Goal: Check status: Check status

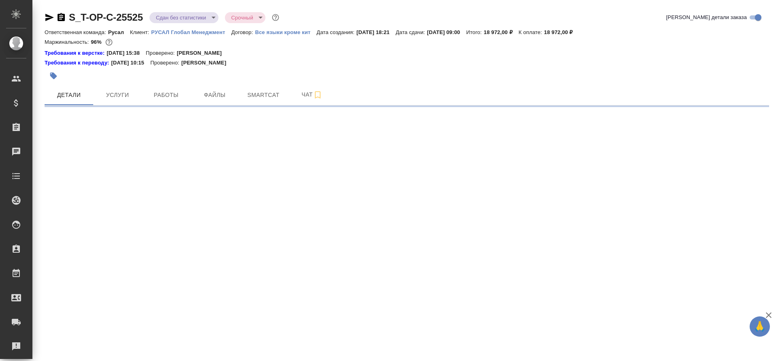
select select "RU"
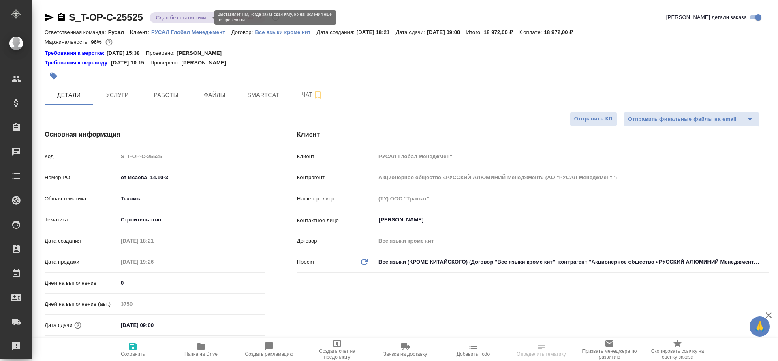
type textarea "x"
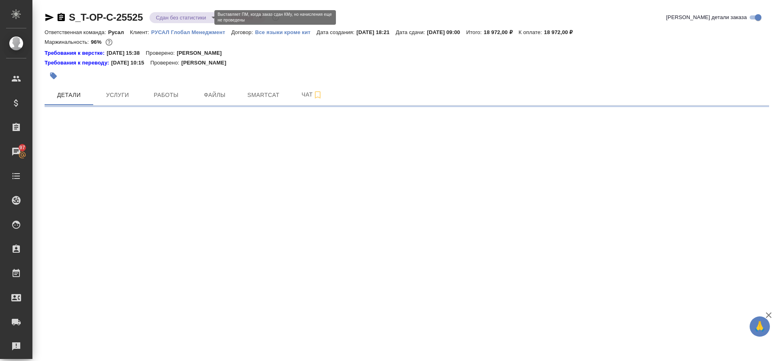
select select "RU"
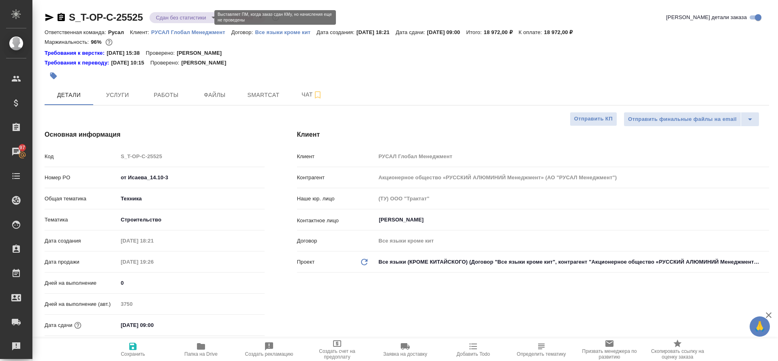
type textarea "x"
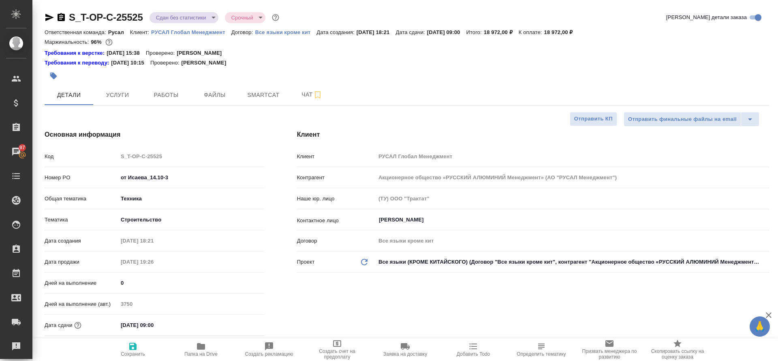
type textarea "x"
click at [250, 92] on span "Smartcat" at bounding box center [263, 95] width 39 height 10
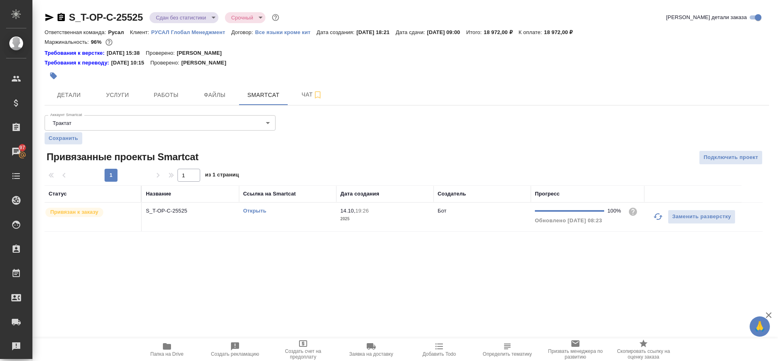
click at [249, 210] on link "Открыть" at bounding box center [254, 210] width 23 height 6
